Goal: Task Accomplishment & Management: Use online tool/utility

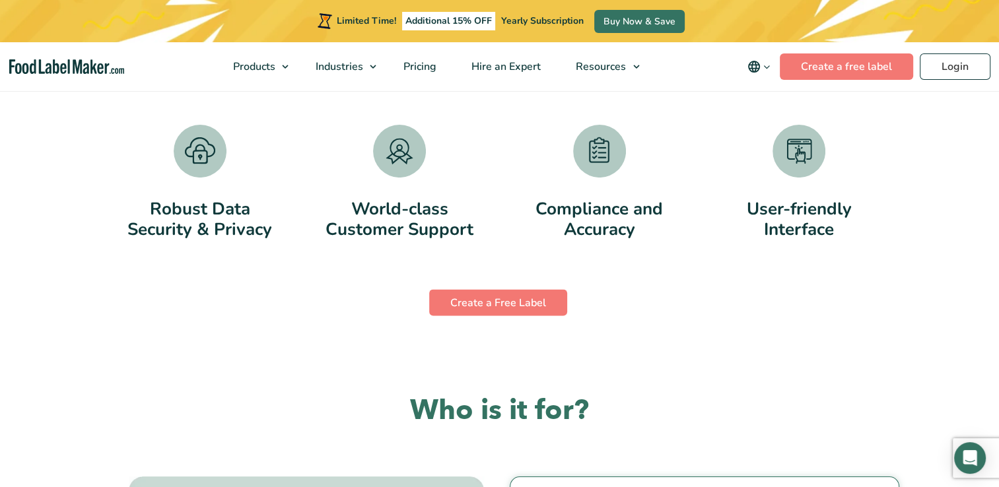
scroll to position [2972, 0]
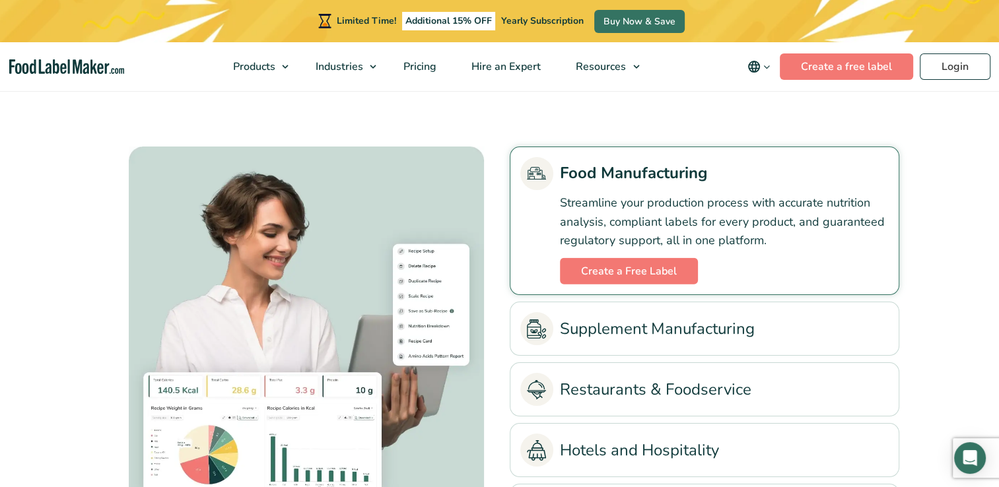
click at [697, 341] on link "Supplement Manufacturing" at bounding box center [704, 328] width 368 height 33
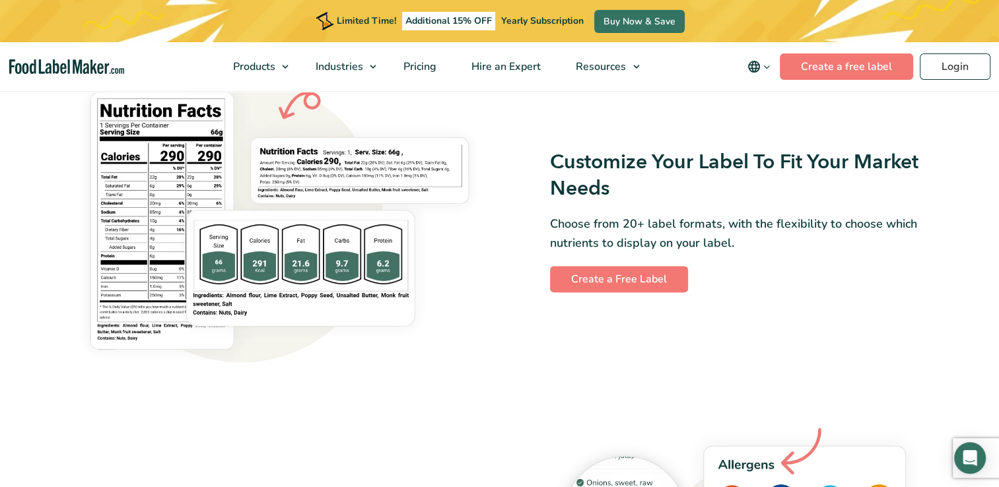
scroll to position [806, 0]
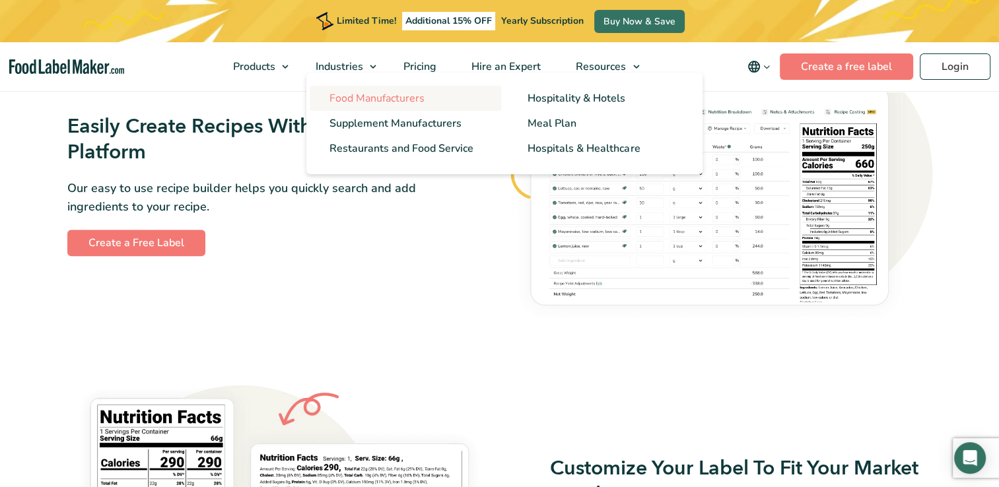
click at [348, 107] on link "Food Manufacturers" at bounding box center [406, 98] width 192 height 25
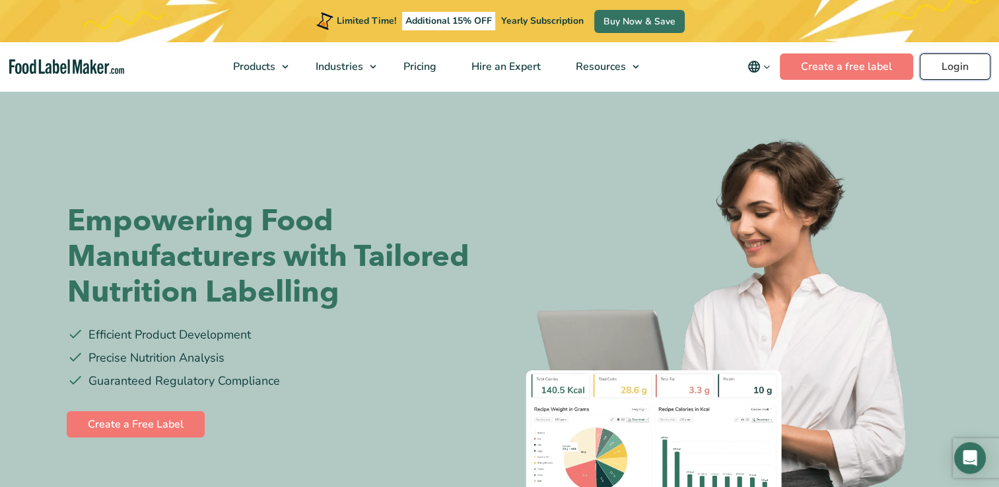
click at [965, 64] on link "Login" at bounding box center [955, 66] width 71 height 26
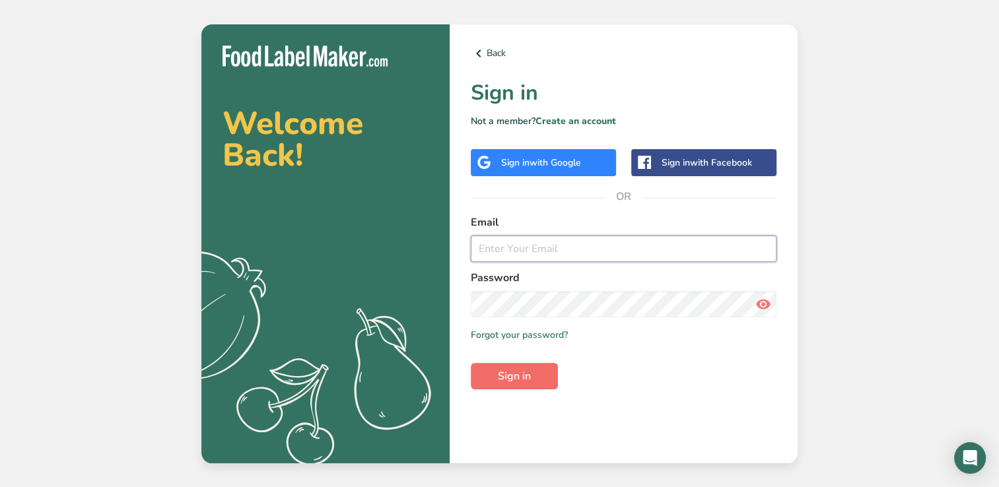
type input "tcontos@classicfoodslp.com"
click at [532, 384] on button "Sign in" at bounding box center [514, 376] width 87 height 26
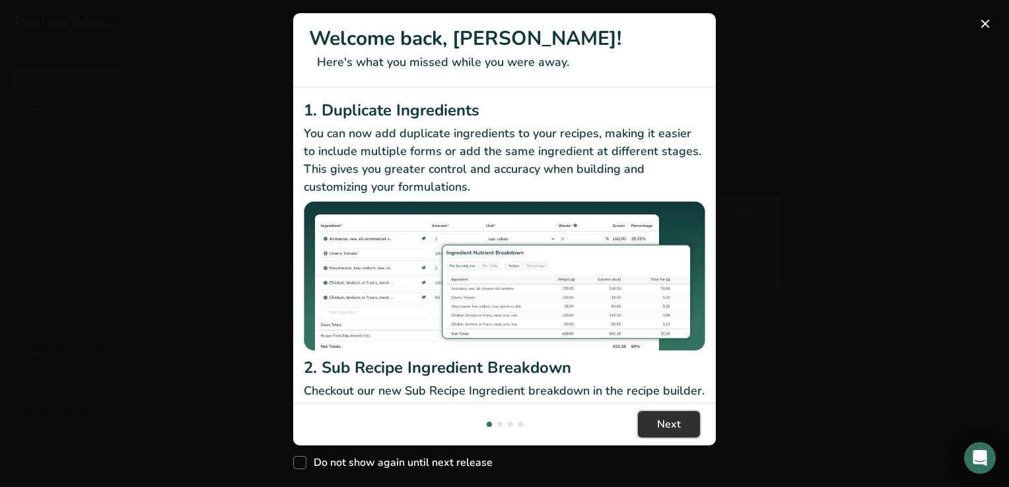
click at [643, 426] on button "Next" at bounding box center [669, 424] width 62 height 26
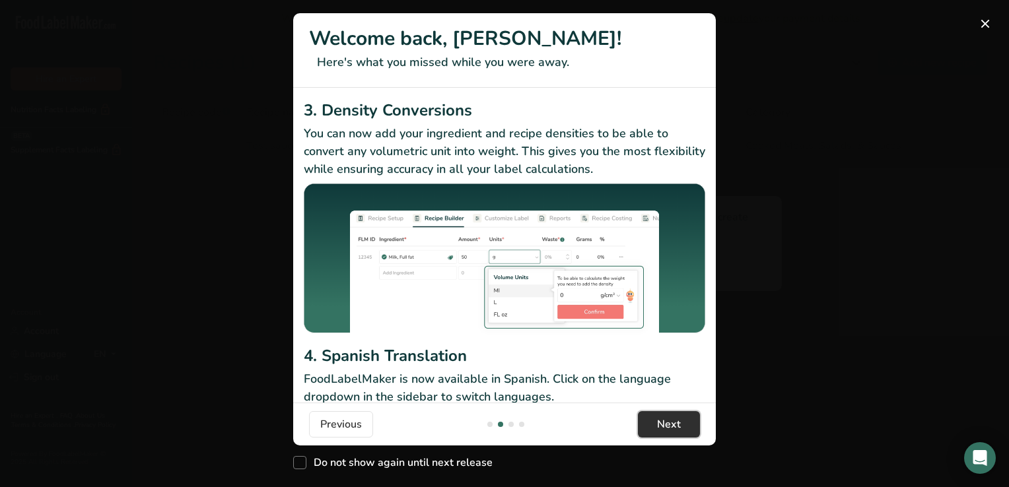
click at [643, 426] on button "Next" at bounding box center [669, 424] width 62 height 26
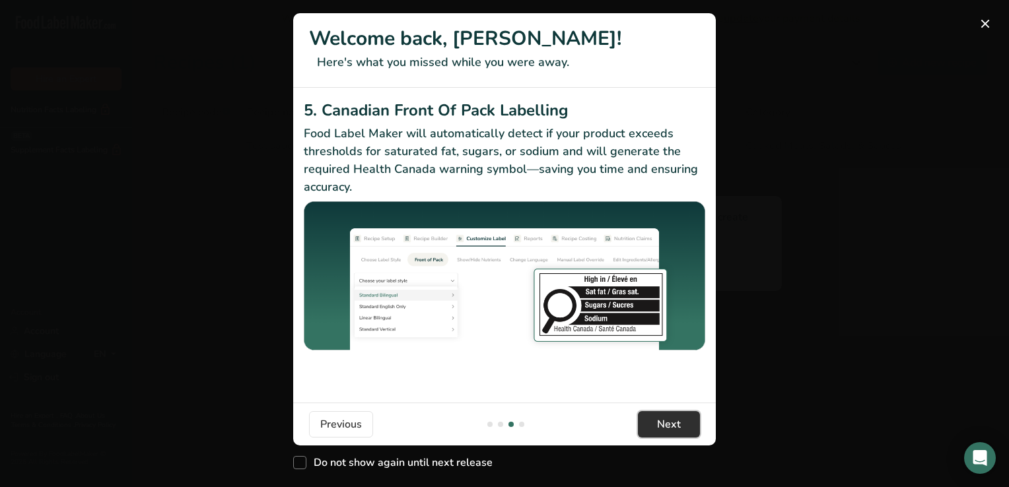
click at [643, 426] on button "Next" at bounding box center [669, 424] width 62 height 26
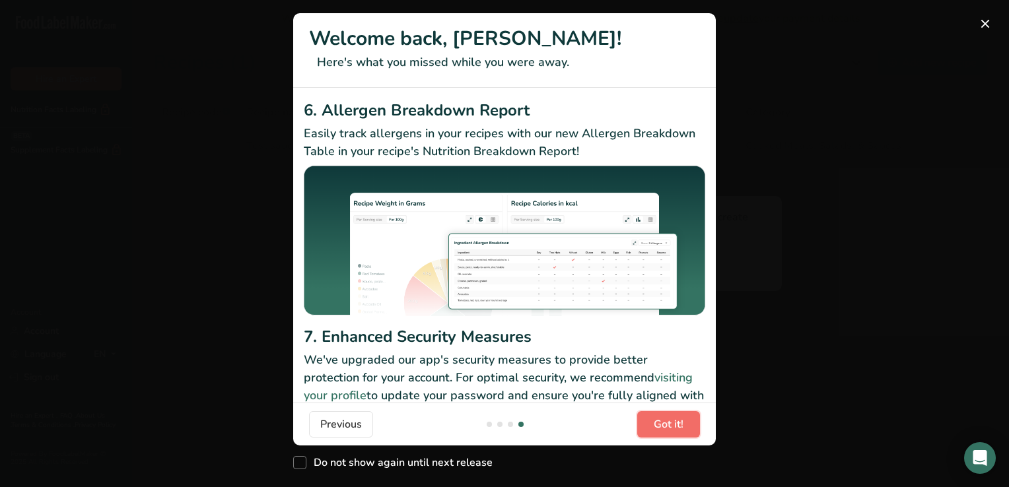
click at [643, 426] on button "Got it!" at bounding box center [668, 424] width 63 height 26
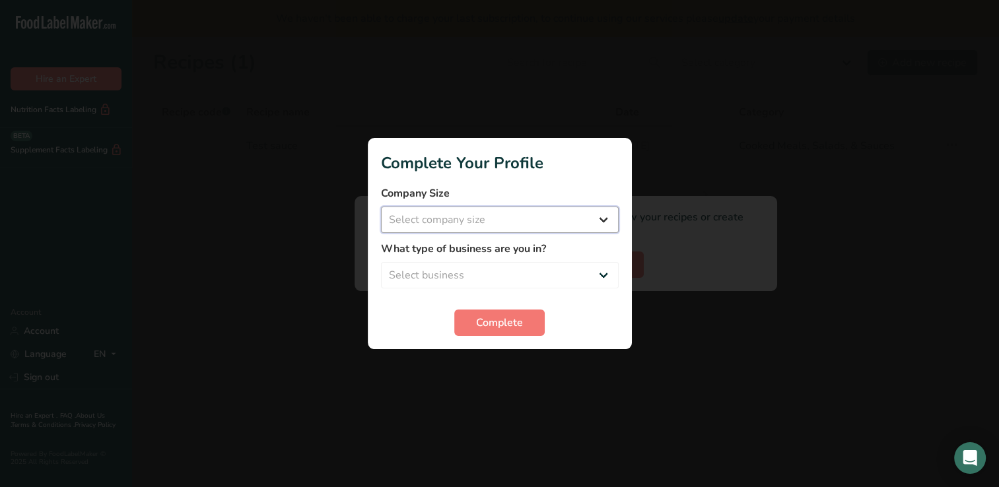
click at [578, 228] on select "Select company size Fewer than 10 Employees 10 to 50 Employees 51 to 500 Employ…" at bounding box center [500, 220] width 238 height 26
select select "3"
click at [381, 207] on select "Select company size Fewer than 10 Employees 10 to 50 Employees 51 to 500 Employ…" at bounding box center [500, 220] width 238 height 26
click at [516, 283] on select "Select business Packaged Food Manufacturer Restaurant & Cafe Bakery Meal Plans …" at bounding box center [500, 275] width 238 height 26
select select "1"
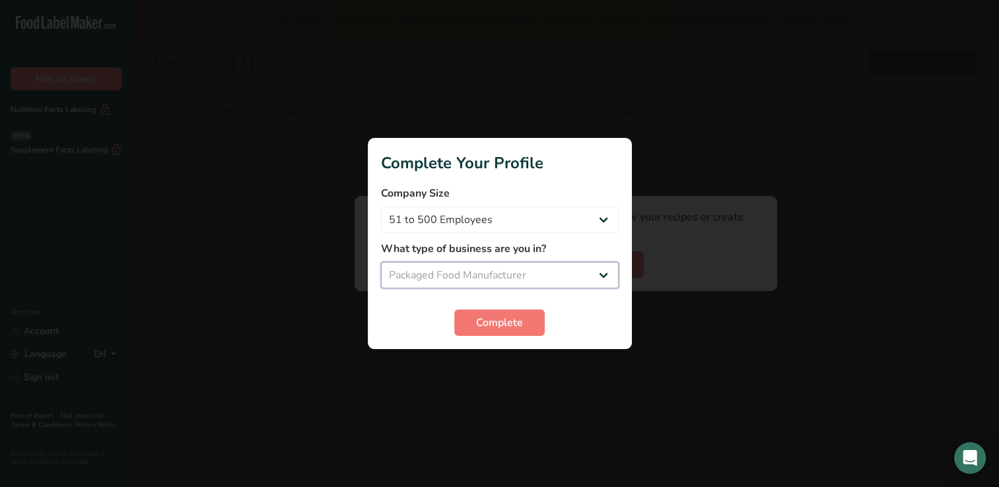
click at [381, 262] on select "Select business Packaged Food Manufacturer Restaurant & Cafe Bakery Meal Plans …" at bounding box center [500, 275] width 238 height 26
click at [531, 324] on button "Complete" at bounding box center [499, 323] width 90 height 26
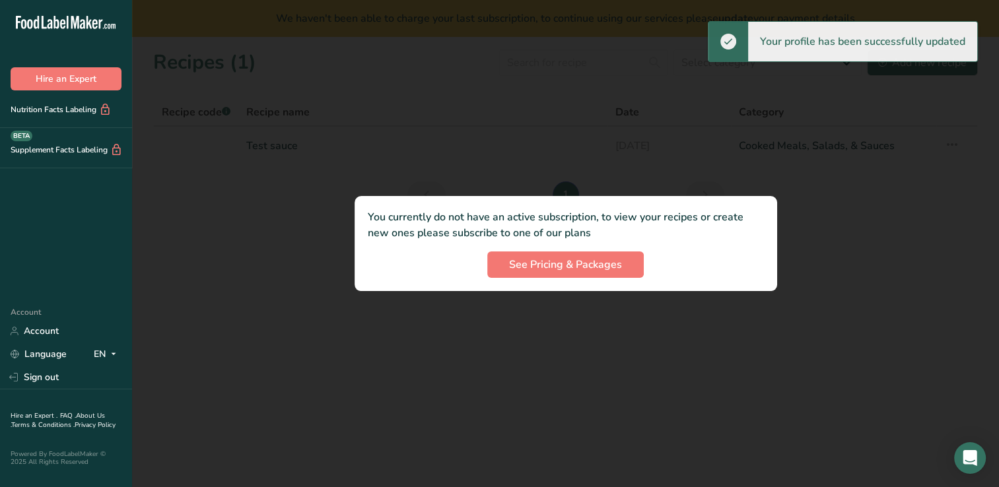
click at [365, 353] on div at bounding box center [565, 243] width 867 height 487
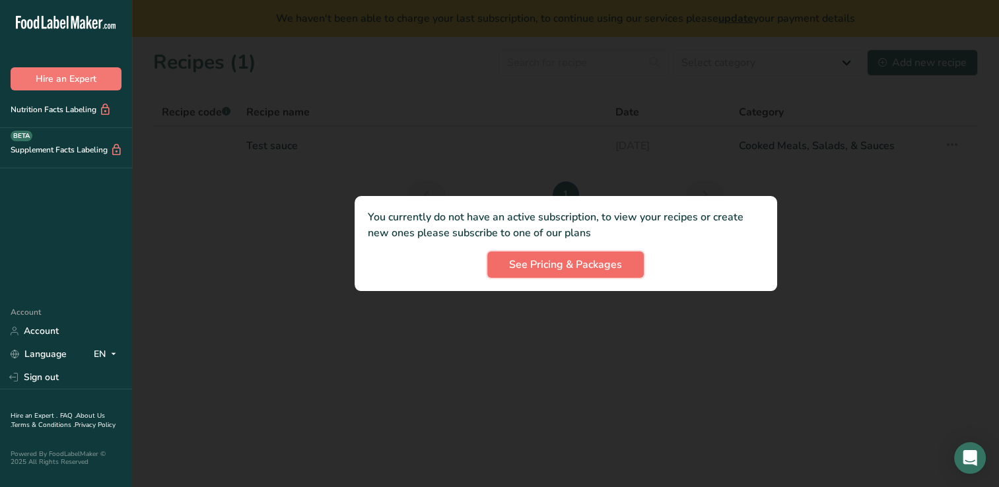
click at [578, 263] on span "See Pricing & Packages" at bounding box center [565, 265] width 113 height 16
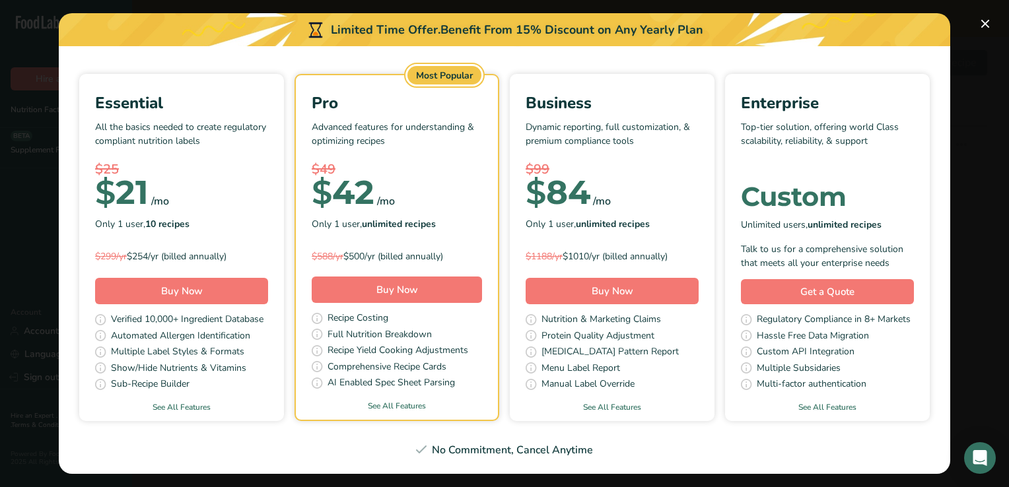
scroll to position [0, 0]
